Goal: Find specific page/section: Find specific page/section

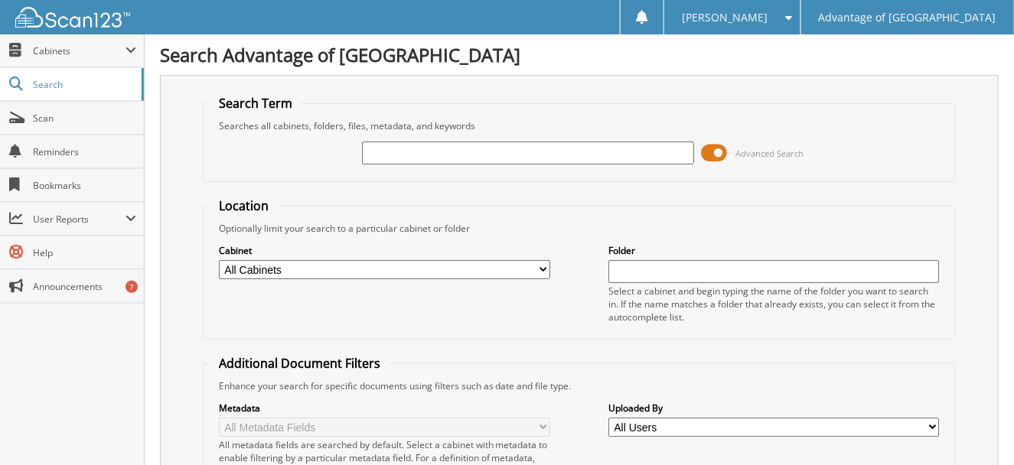
click at [419, 152] on input "text" at bounding box center [527, 153] width 331 height 23
type input "35164"
click at [543, 263] on select "All Cabinets CAR DEALS PARTS SERVICE RO Needs Filing" at bounding box center [384, 269] width 331 height 19
select select "16406"
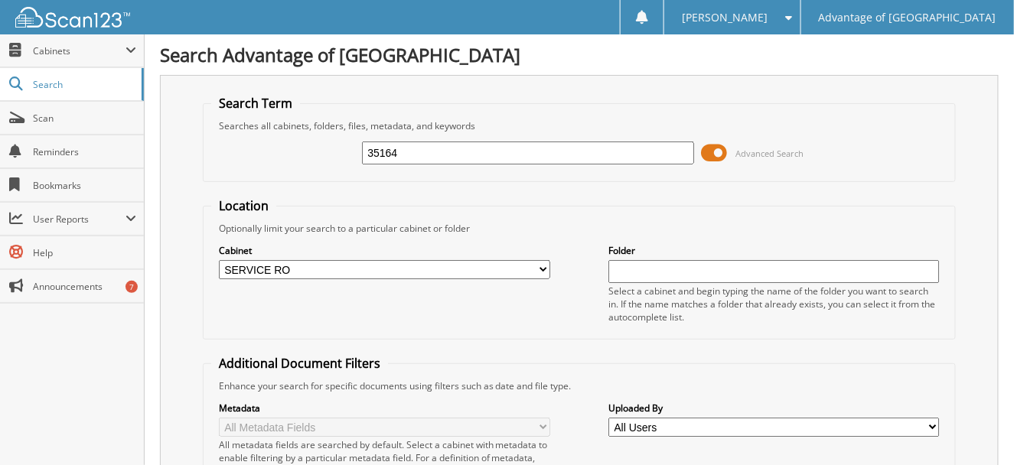
click at [219, 260] on select "All Cabinets CAR DEALS PARTS SERVICE RO Needs Filing" at bounding box center [384, 269] width 331 height 19
click at [632, 267] on input "text" at bounding box center [773, 271] width 331 height 23
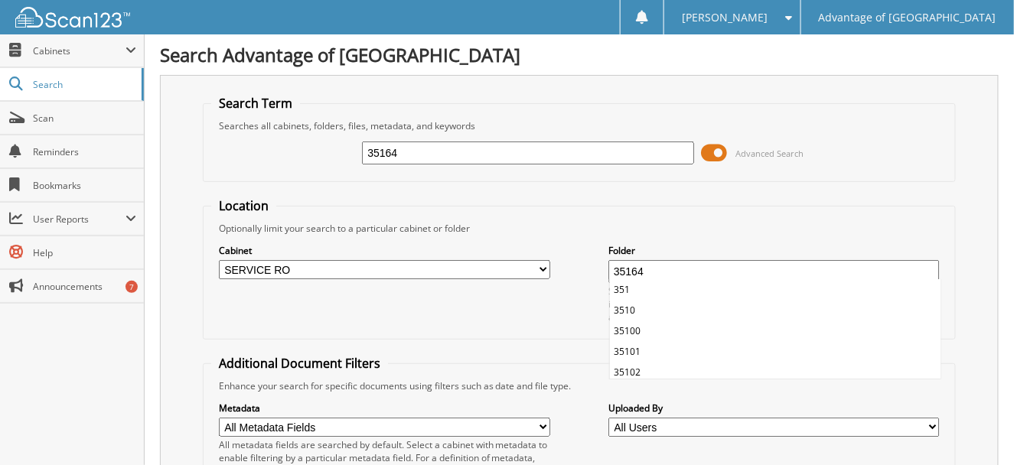
type input "35164"
drag, startPoint x: 416, startPoint y: 150, endPoint x: 284, endPoint y: 142, distance: 131.9
click at [284, 142] on div "35164 Advanced Search" at bounding box center [579, 152] width 736 height 41
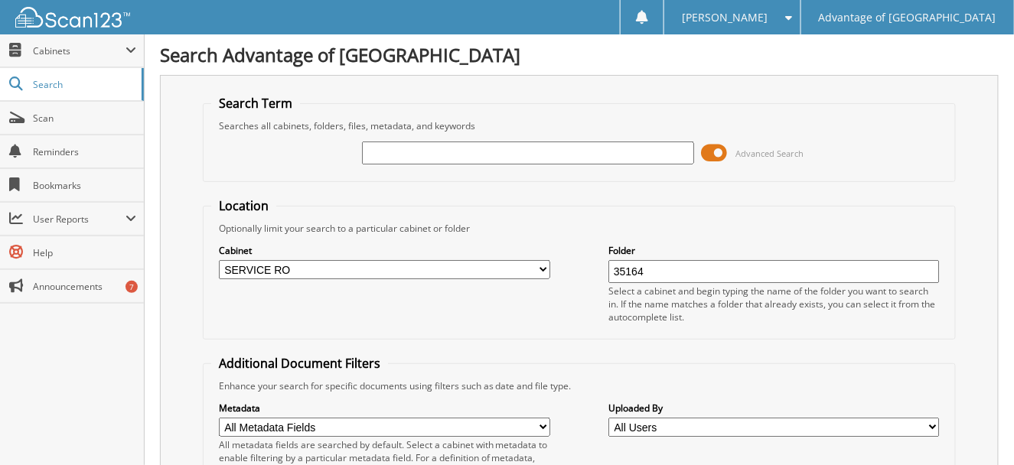
click at [716, 289] on div "Select a cabinet and begin typing the name of the folder you want to search in.…" at bounding box center [773, 304] width 331 height 39
click at [683, 269] on input "35164" at bounding box center [773, 271] width 331 height 23
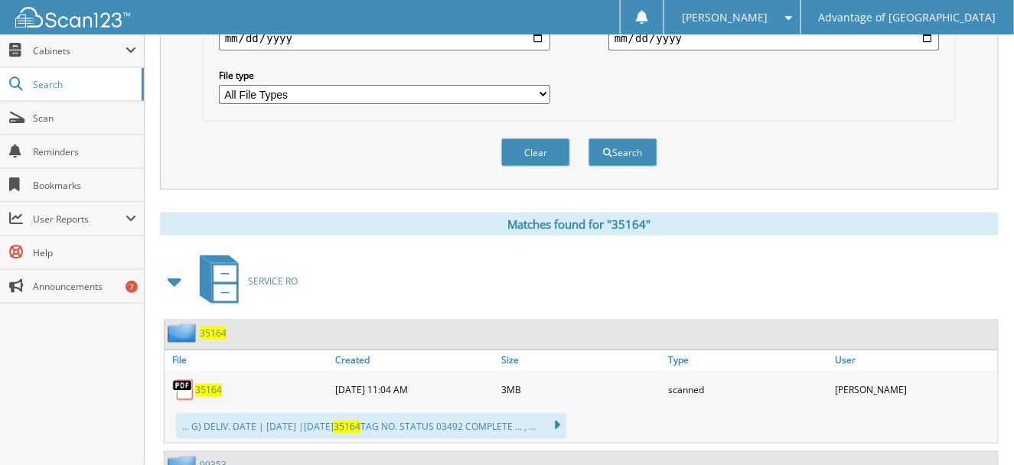
scroll to position [612, 0]
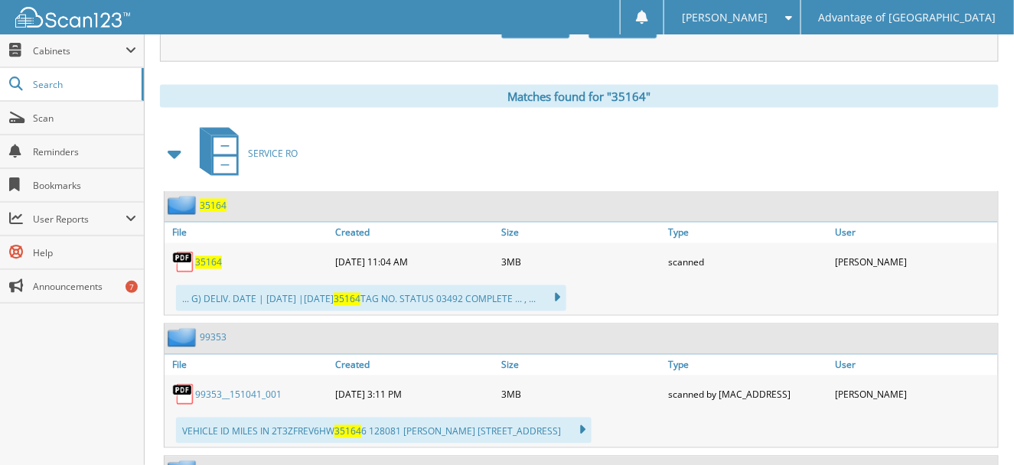
click at [204, 256] on span "35164" at bounding box center [208, 262] width 27 height 13
click at [195, 256] on span "35164" at bounding box center [208, 262] width 27 height 13
click at [178, 251] on img at bounding box center [183, 262] width 23 height 23
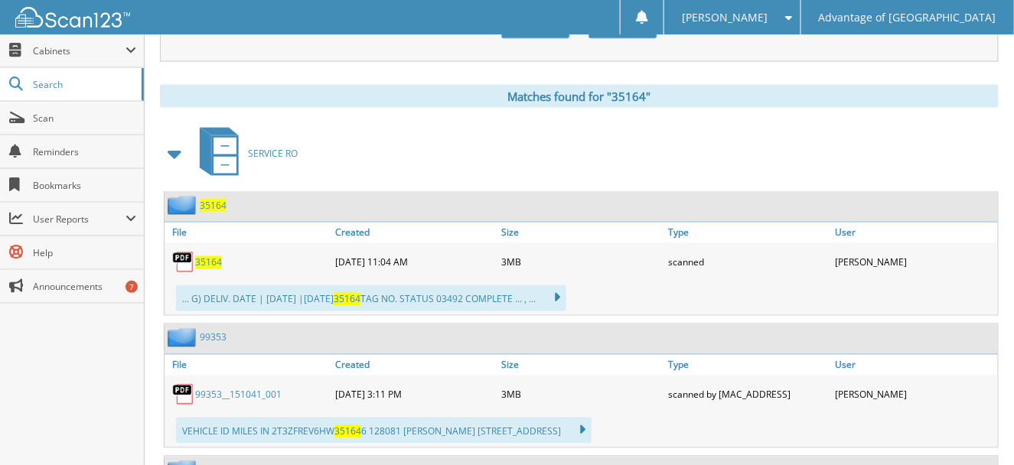
click at [178, 251] on img at bounding box center [183, 262] width 23 height 23
click at [202, 256] on span "35164" at bounding box center [208, 262] width 27 height 13
click at [187, 196] on img at bounding box center [184, 205] width 32 height 19
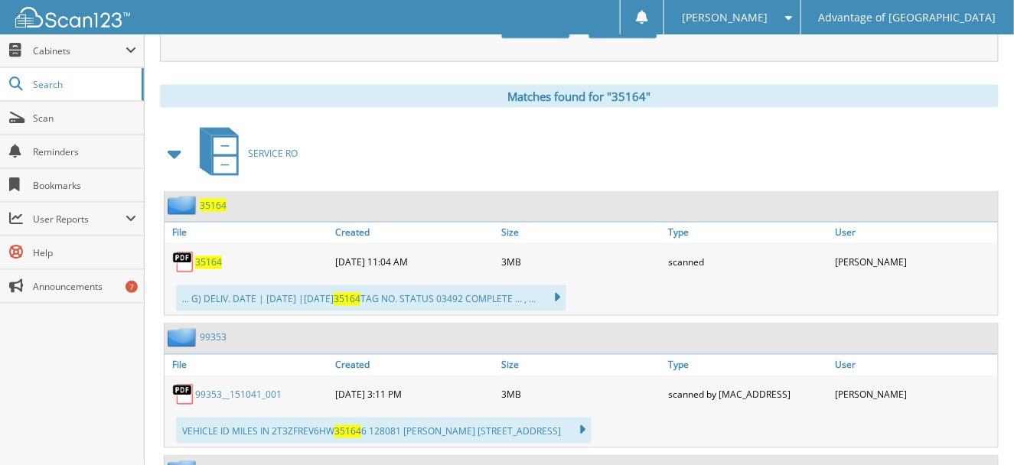
click at [492, 285] on div "... G) DELIV. DATE | [DATE] |[DATE] 35164 TAG NO. STATUS 03492 COMPLETE ... , .…" at bounding box center [371, 298] width 390 height 26
click at [560, 288] on icon at bounding box center [549, 298] width 22 height 21
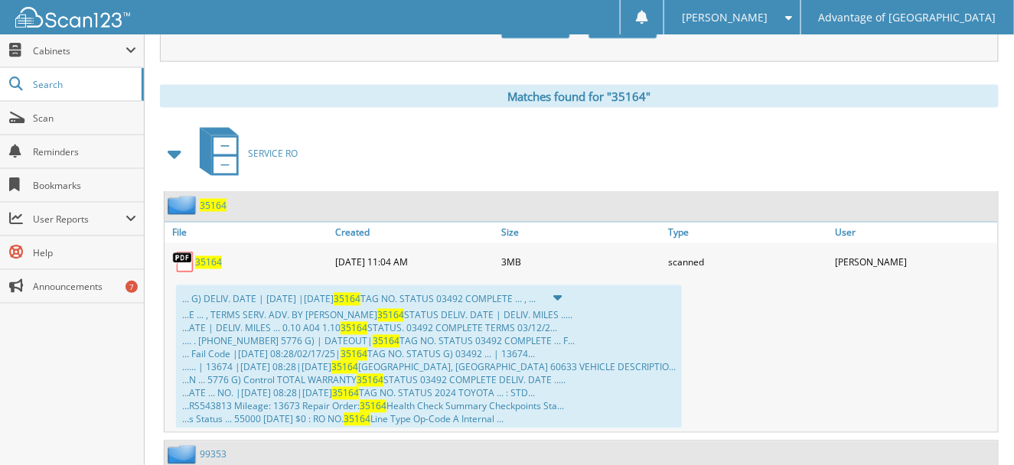
click at [737, 330] on div "... G) DELIV. DATE | [DATE] |[DATE] 35164 TAG NO. STATUS 03492 COMPLETE ... , .…" at bounding box center [581, 357] width 833 height 151
click at [205, 256] on span "35164" at bounding box center [208, 262] width 27 height 13
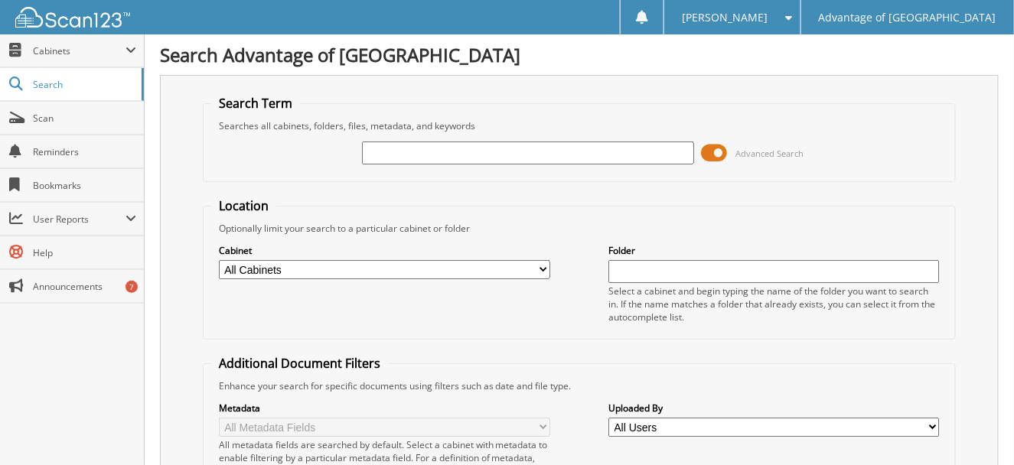
click at [470, 263] on select "All Cabinets CAR DEALS PARTS SERVICE RO Needs Filing" at bounding box center [384, 269] width 331 height 19
select select "16406"
click at [219, 260] on select "All Cabinets CAR DEALS PARTS SERVICE RO Needs Filing" at bounding box center [384, 269] width 331 height 19
click at [637, 267] on input "text" at bounding box center [773, 271] width 331 height 23
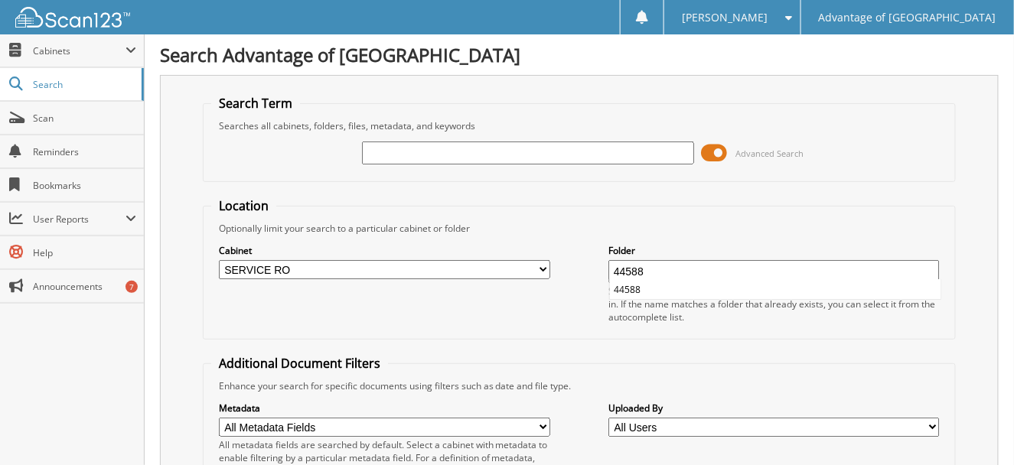
type input "44588"
click at [709, 269] on input "44588" at bounding box center [773, 271] width 331 height 23
